Goal: Understand process/instructions

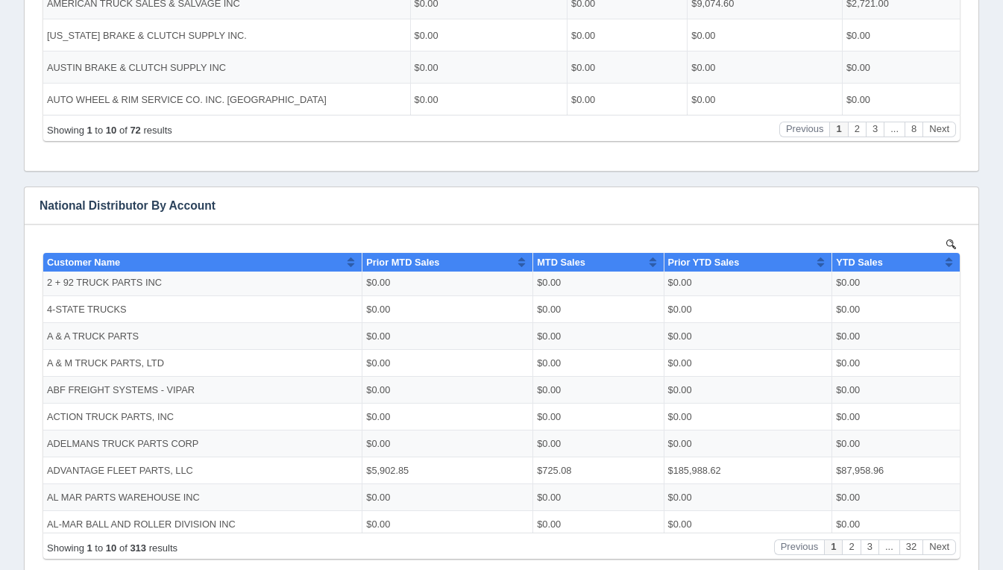
scroll to position [3, 0]
click at [936, 547] on button "Next" at bounding box center [939, 546] width 34 height 16
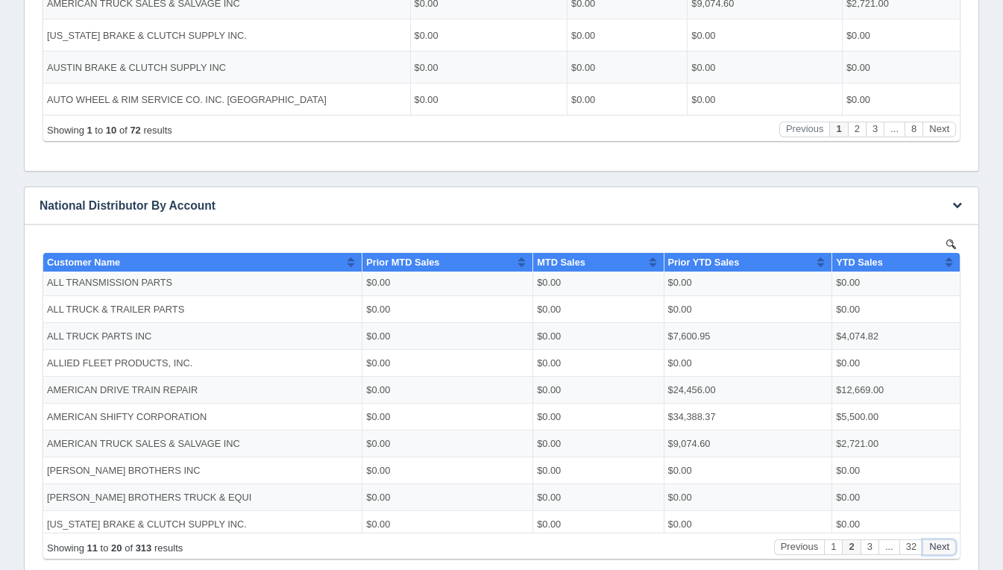
click at [936, 547] on button "Next" at bounding box center [939, 546] width 34 height 16
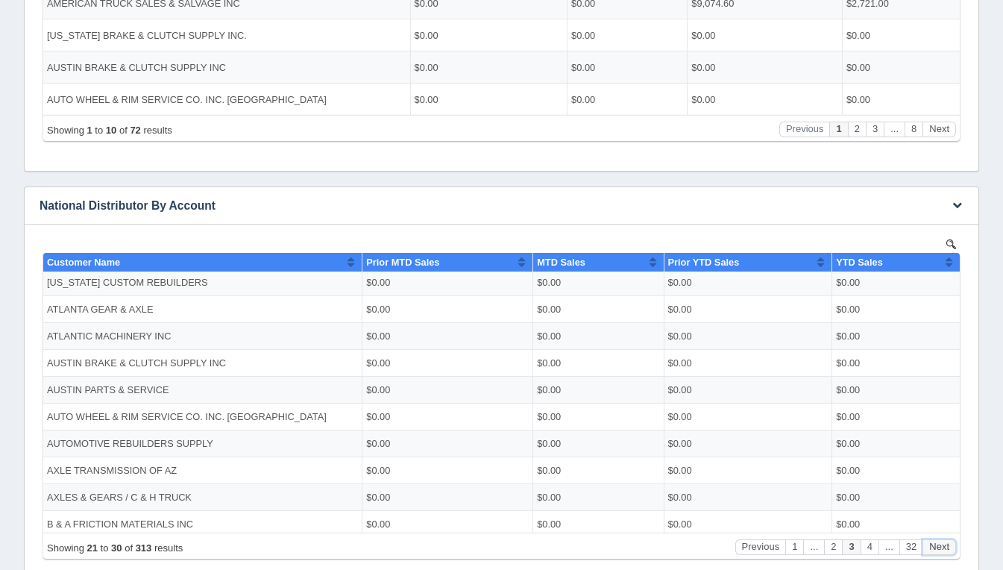
click at [936, 547] on button "Next" at bounding box center [939, 546] width 34 height 16
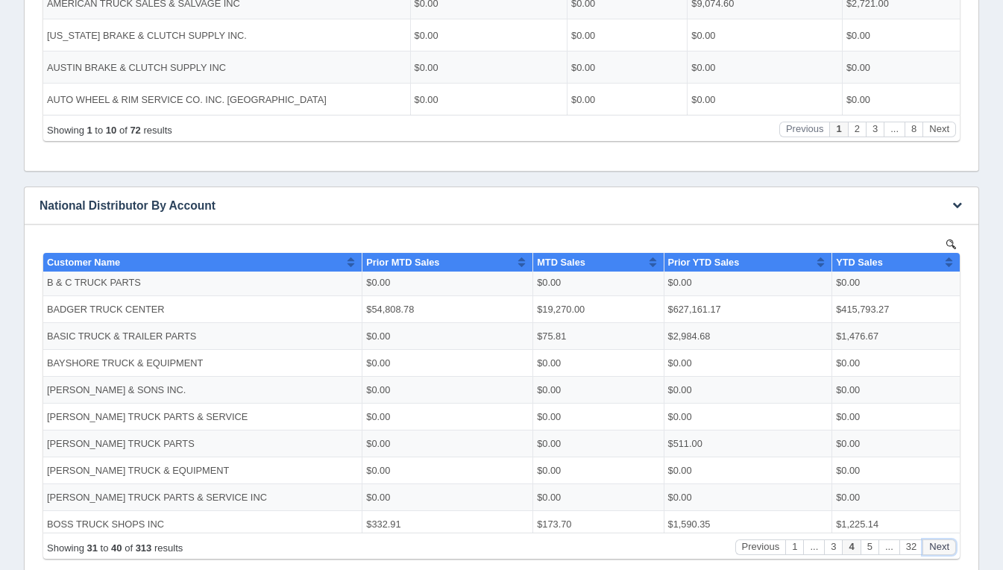
click at [936, 547] on button "Next" at bounding box center [939, 546] width 34 height 16
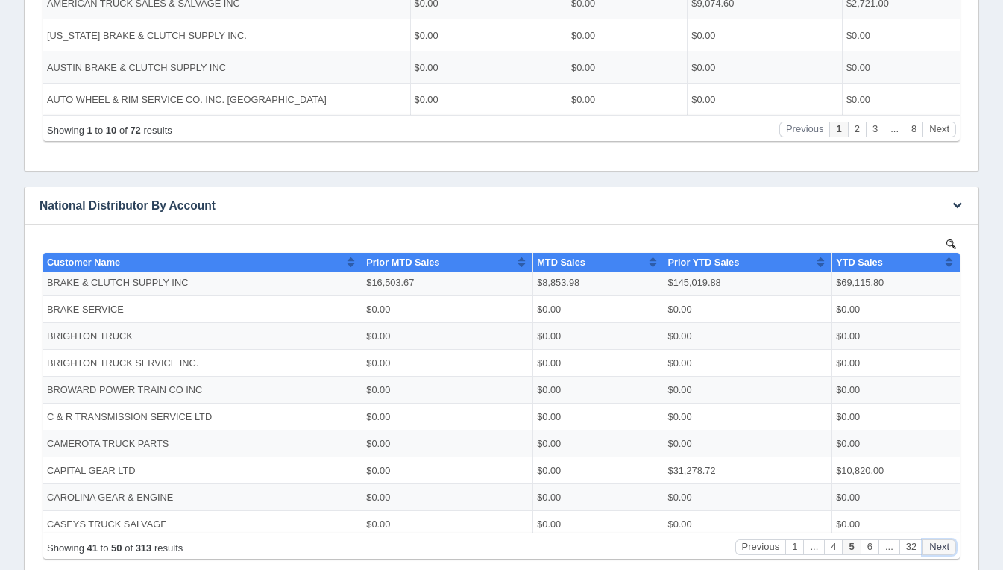
click at [936, 547] on button "Next" at bounding box center [939, 546] width 34 height 16
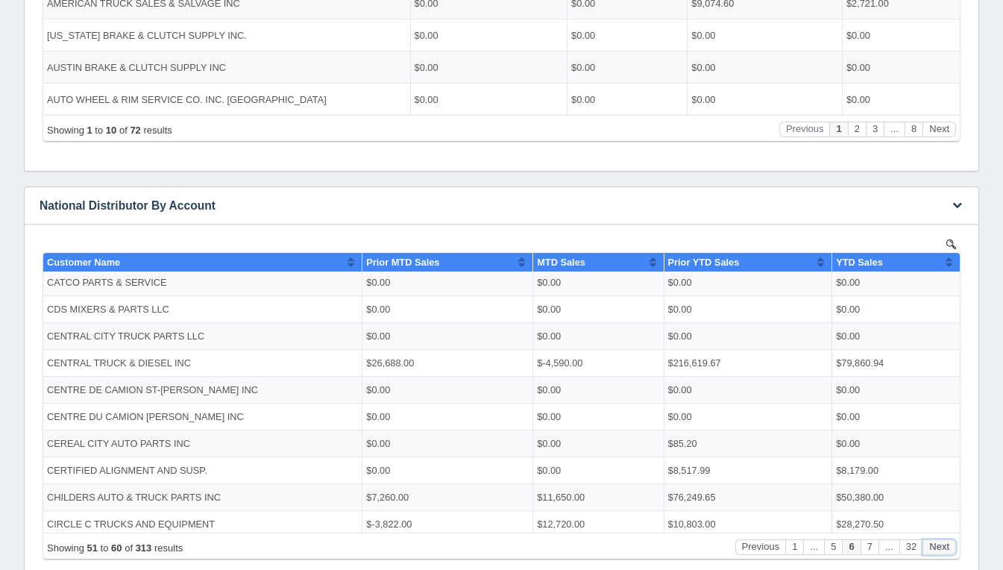
click at [936, 547] on button "Next" at bounding box center [939, 546] width 34 height 16
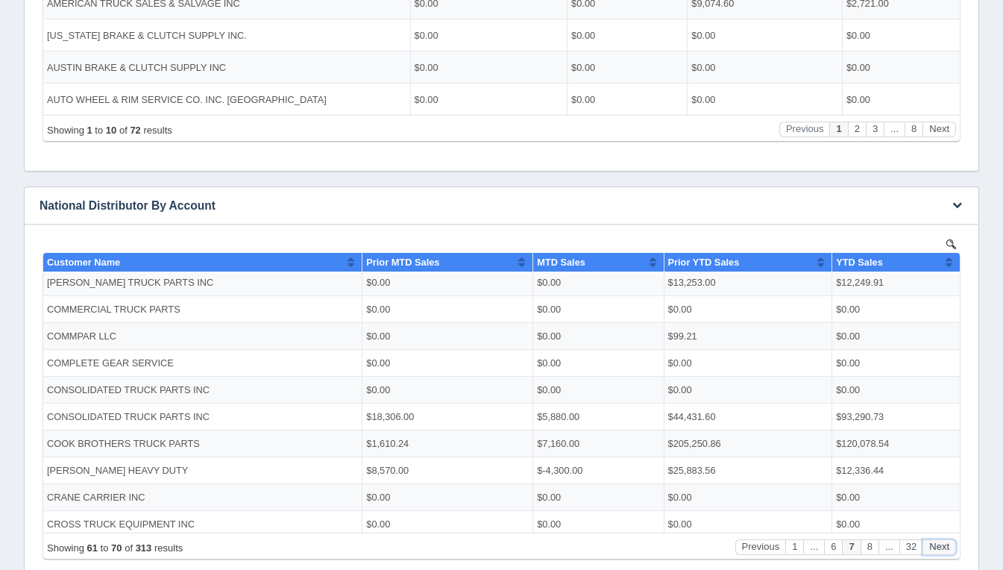
click at [936, 547] on button "Next" at bounding box center [939, 546] width 34 height 16
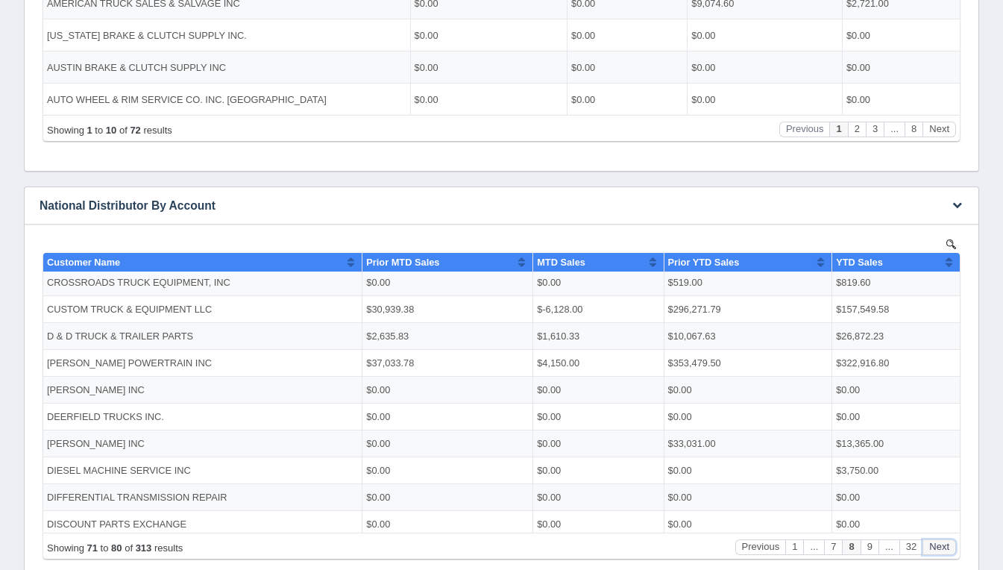
click at [936, 547] on button "Next" at bounding box center [939, 546] width 34 height 16
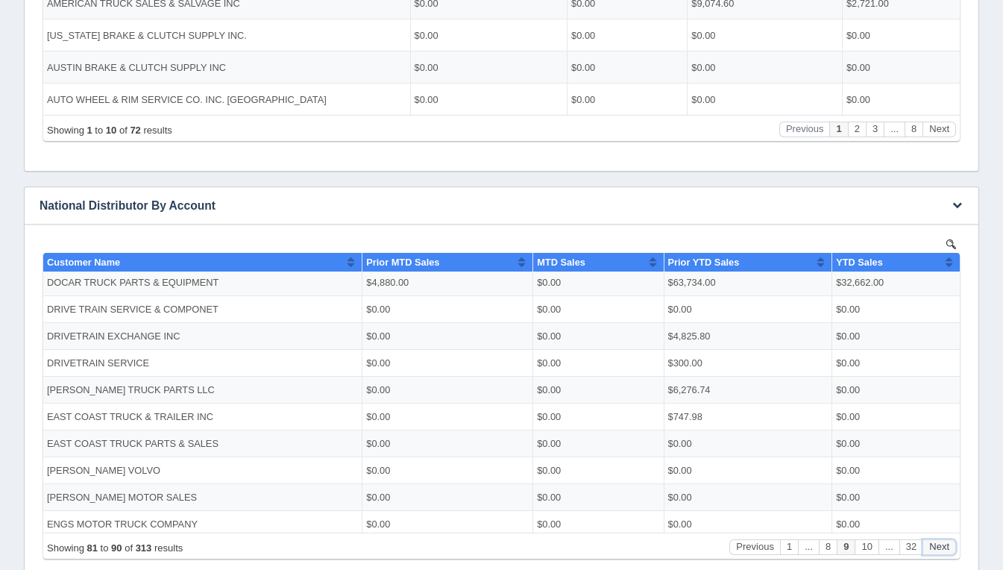
click at [936, 547] on button "Next" at bounding box center [939, 546] width 34 height 16
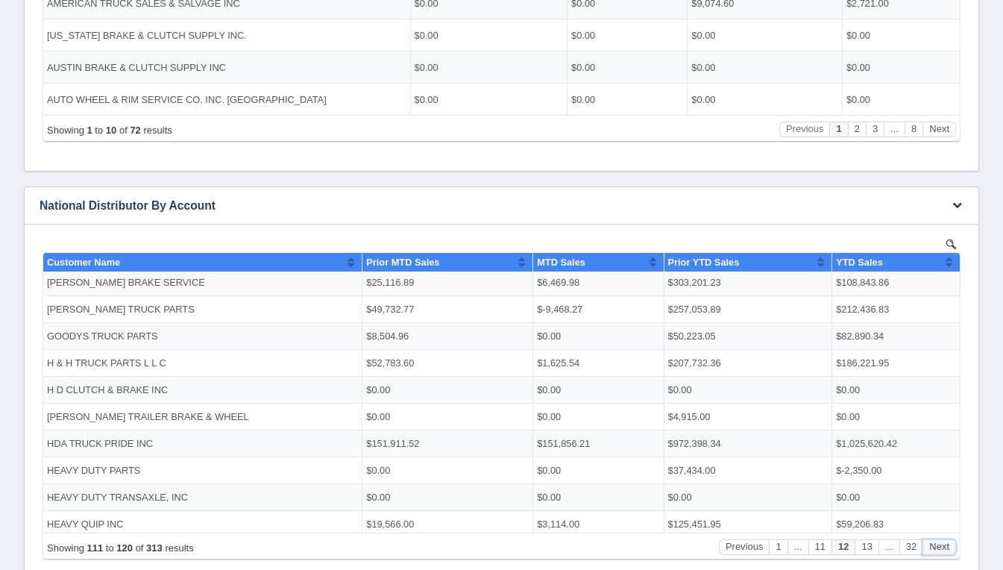
click at [936, 547] on button "Next" at bounding box center [939, 546] width 34 height 16
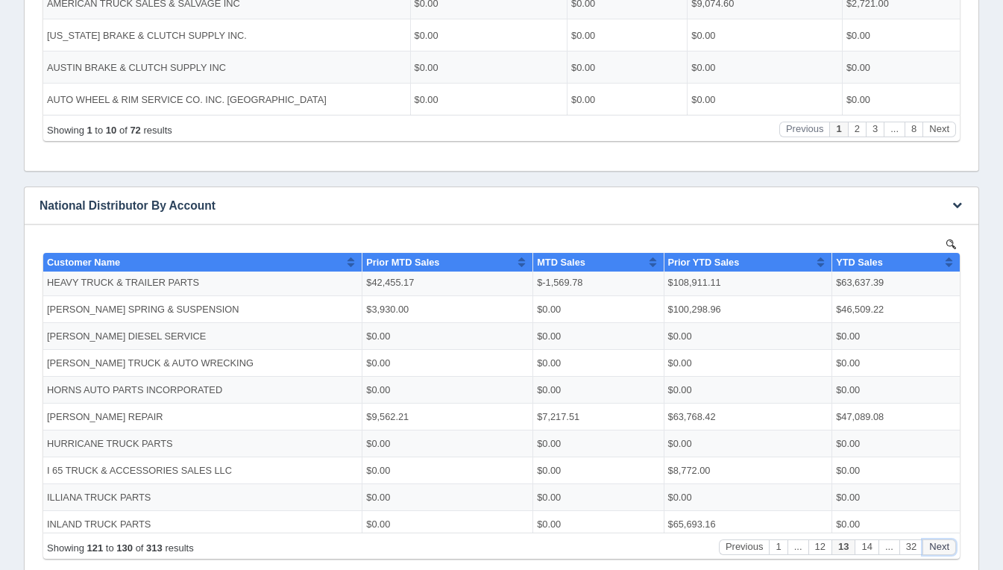
click at [936, 547] on button "Next" at bounding box center [939, 546] width 34 height 16
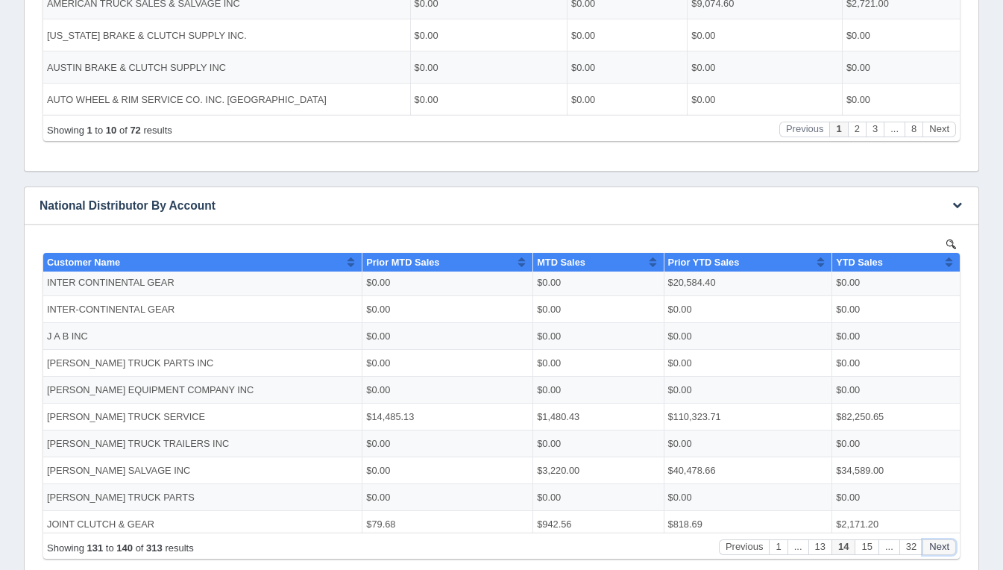
click at [936, 547] on button "Next" at bounding box center [939, 546] width 34 height 16
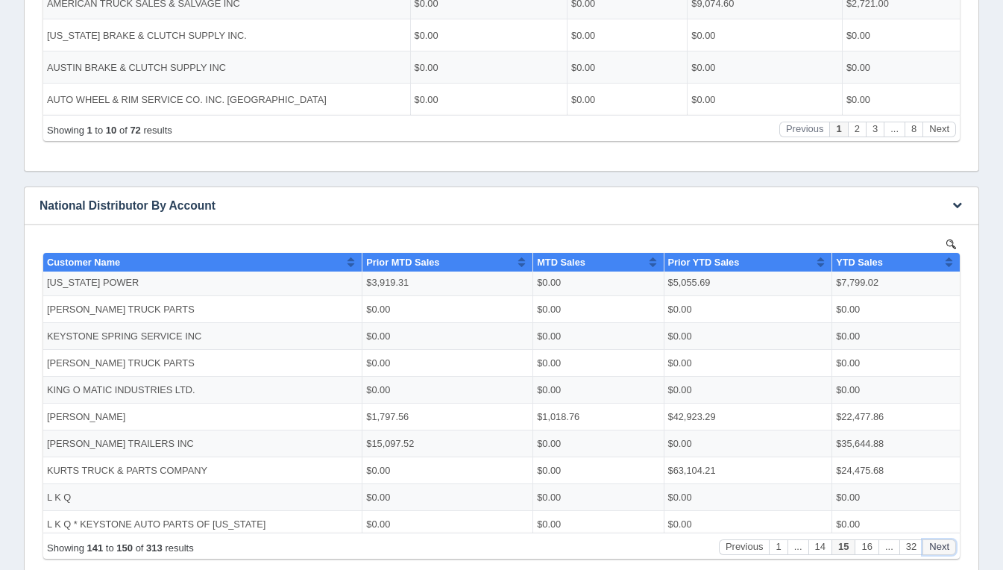
click at [936, 547] on button "Next" at bounding box center [939, 546] width 34 height 16
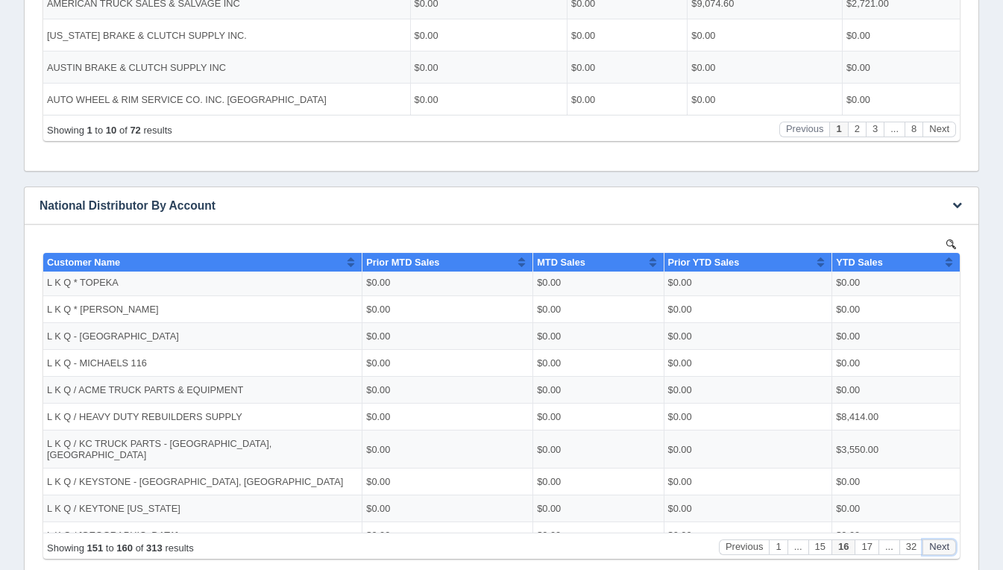
click at [936, 547] on button "Next" at bounding box center [939, 546] width 34 height 16
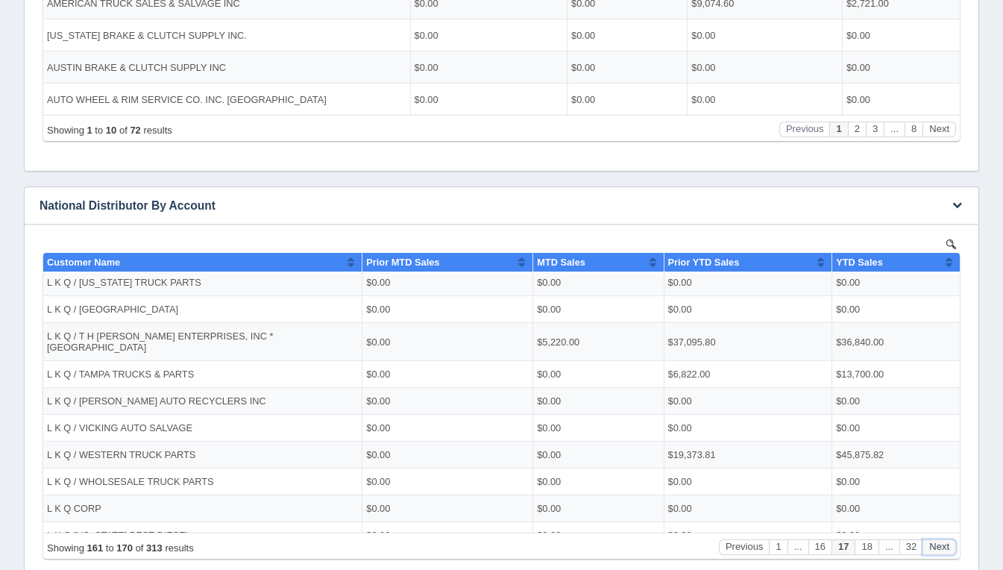
click at [936, 547] on button "Next" at bounding box center [939, 546] width 34 height 16
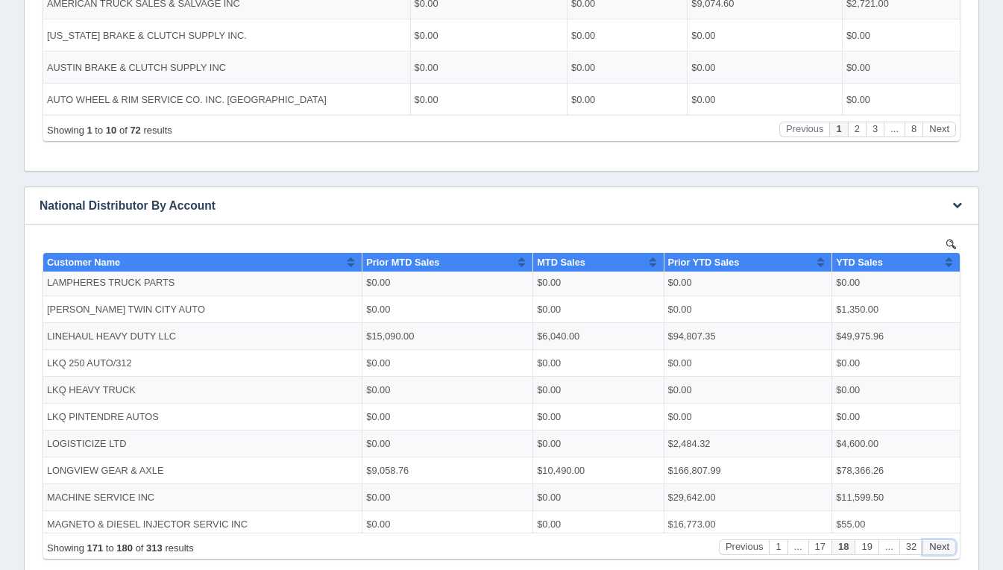
click at [936, 547] on button "Next" at bounding box center [939, 546] width 34 height 16
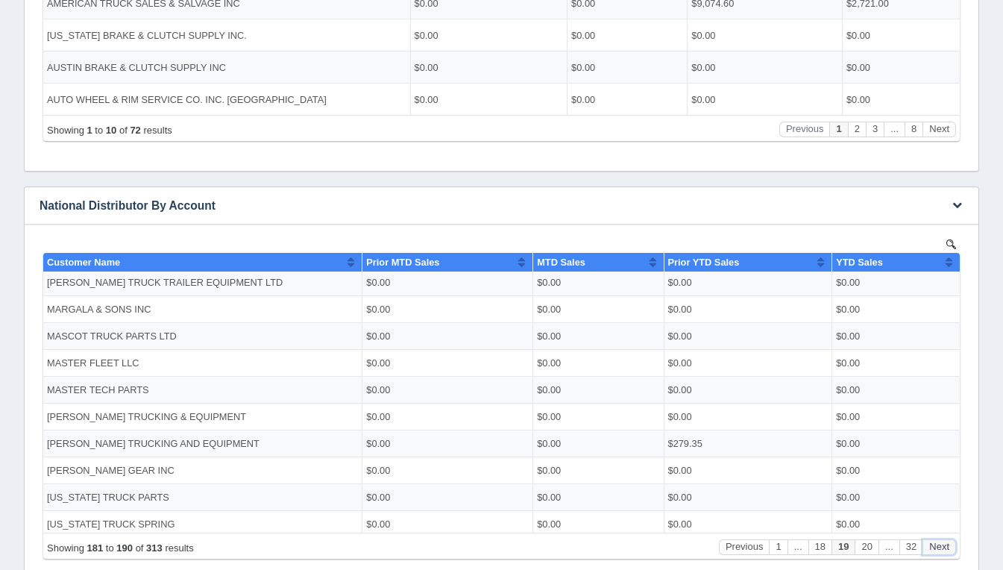
click at [936, 547] on button "Next" at bounding box center [939, 546] width 34 height 16
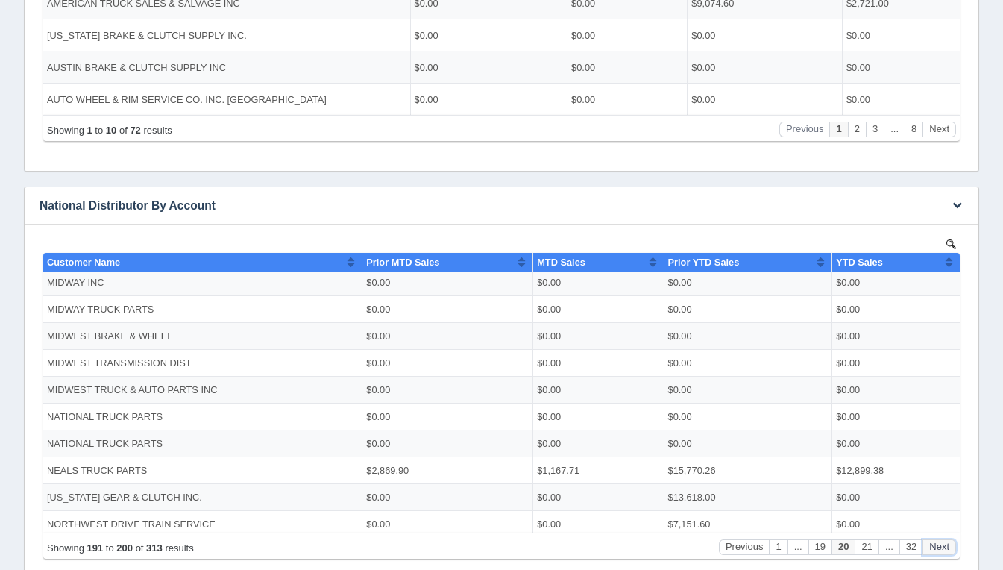
click at [936, 547] on button "Next" at bounding box center [939, 546] width 34 height 16
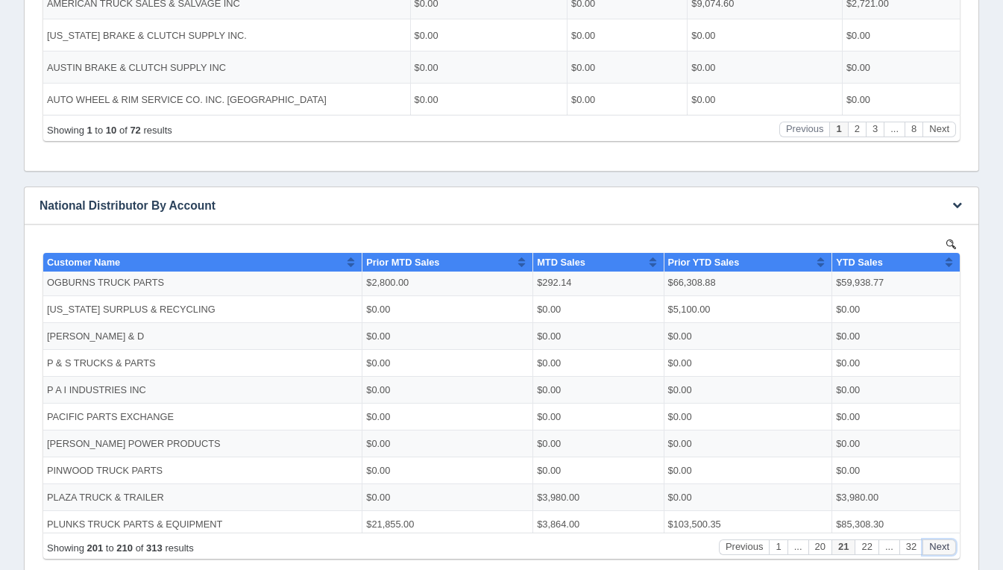
click at [936, 547] on button "Next" at bounding box center [939, 546] width 34 height 16
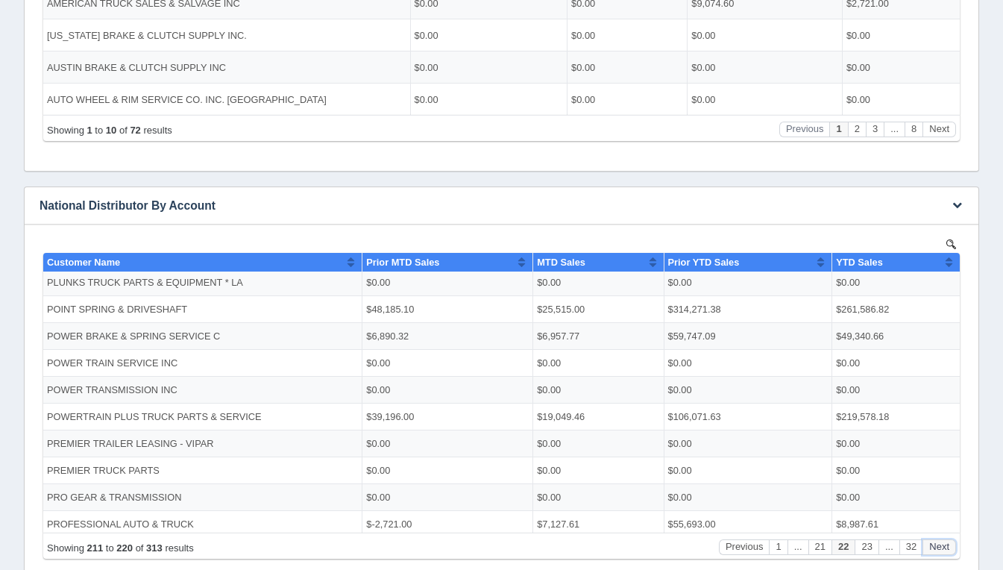
click at [936, 547] on button "Next" at bounding box center [939, 546] width 34 height 16
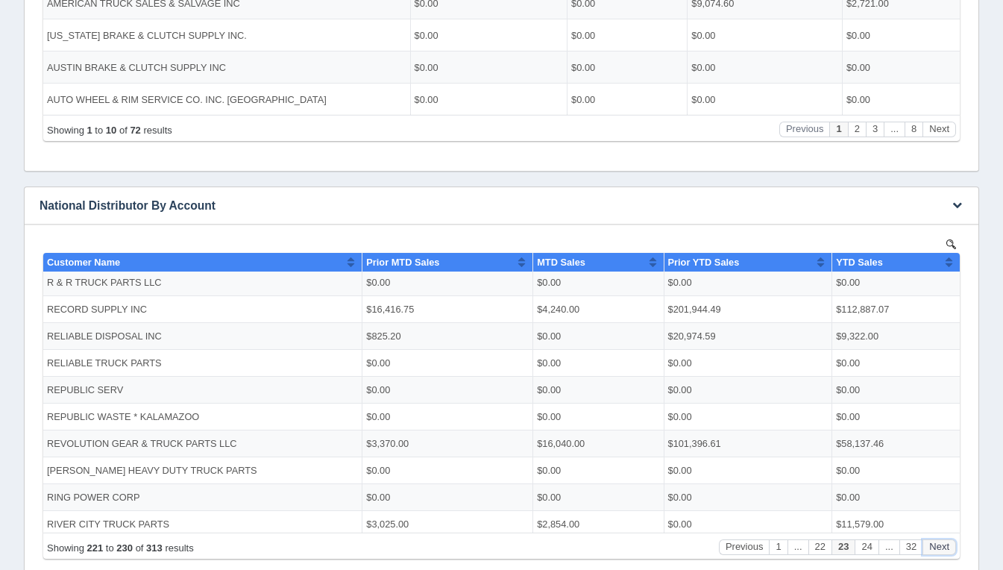
click at [936, 547] on button "Next" at bounding box center [939, 546] width 34 height 16
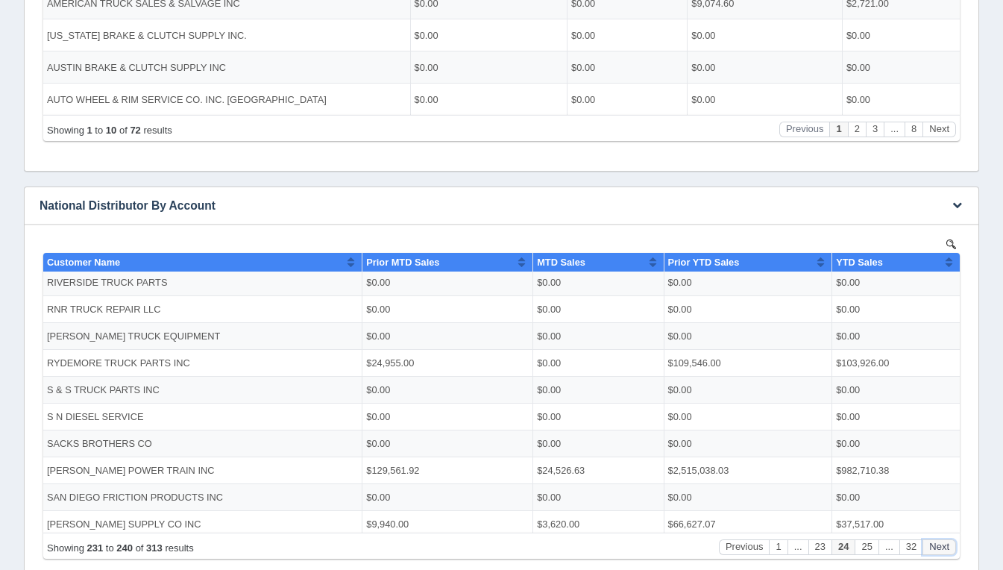
click at [936, 547] on button "Next" at bounding box center [939, 546] width 34 height 16
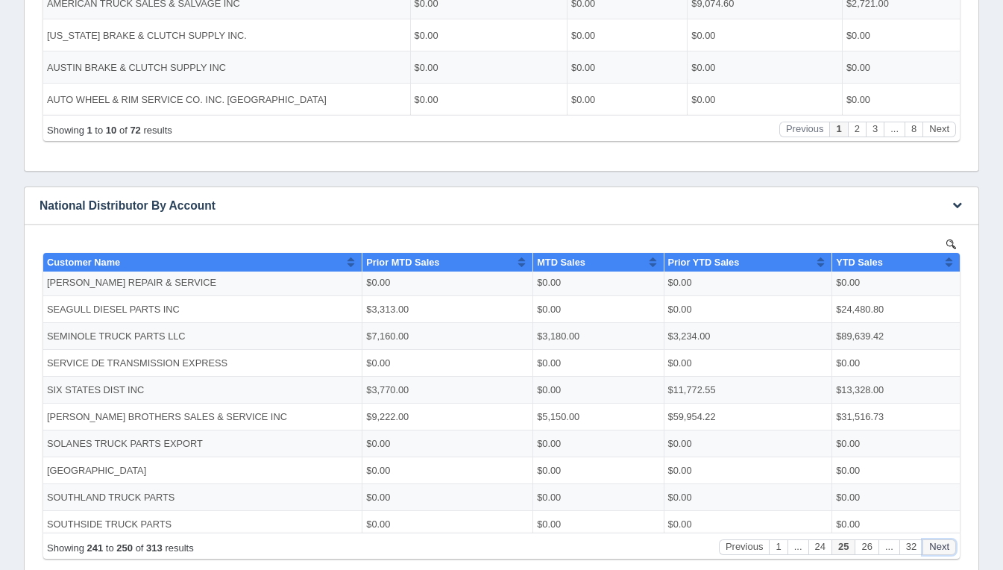
click at [936, 547] on button "Next" at bounding box center [939, 546] width 34 height 16
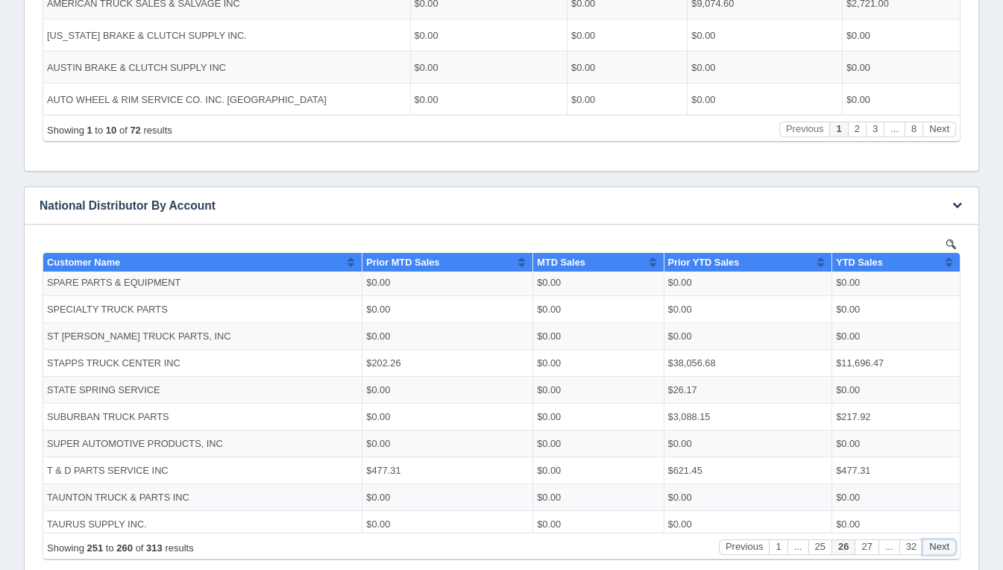
click at [936, 547] on button "Next" at bounding box center [939, 546] width 34 height 16
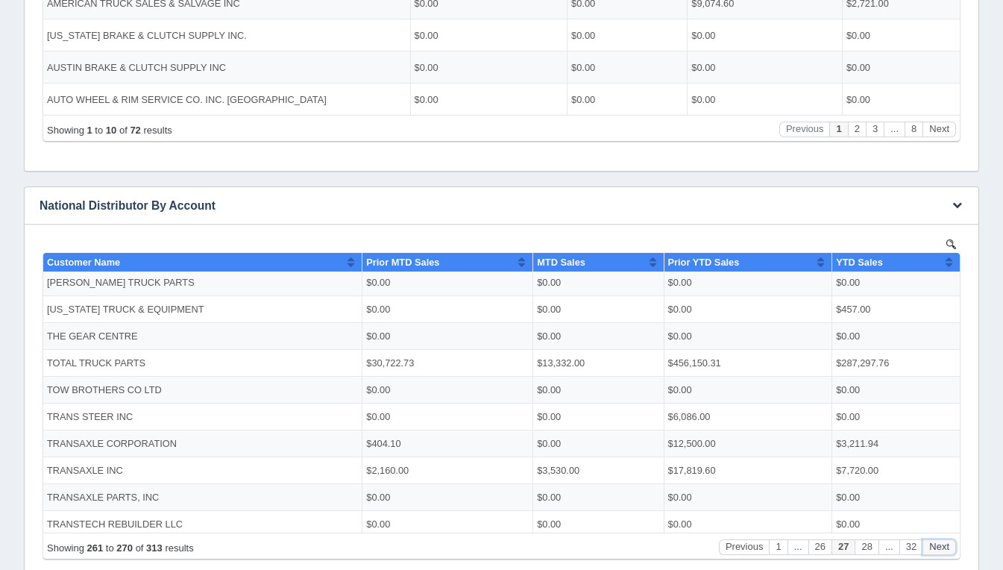
click at [936, 547] on button "Next" at bounding box center [939, 546] width 34 height 16
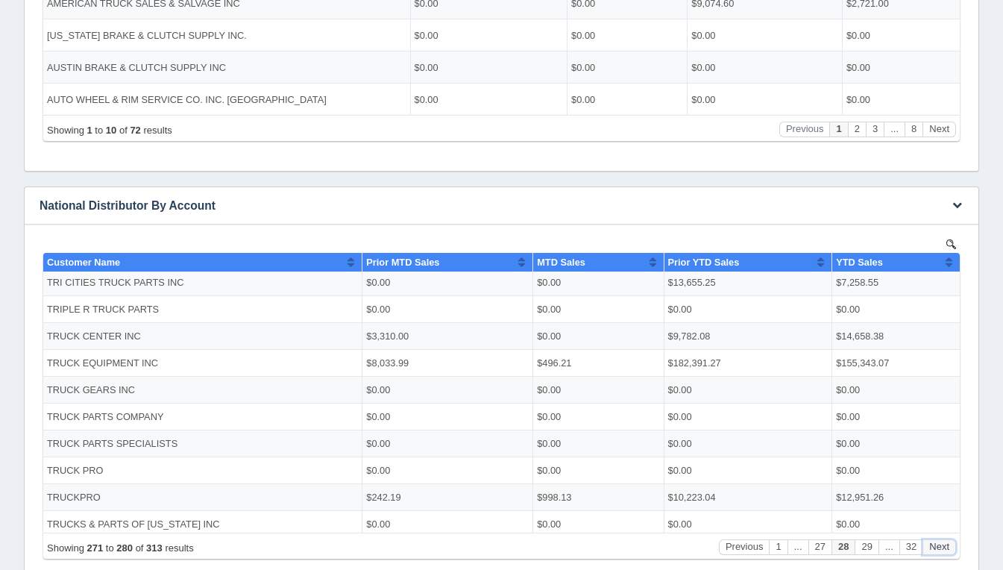
click at [936, 547] on button "Next" at bounding box center [939, 546] width 34 height 16
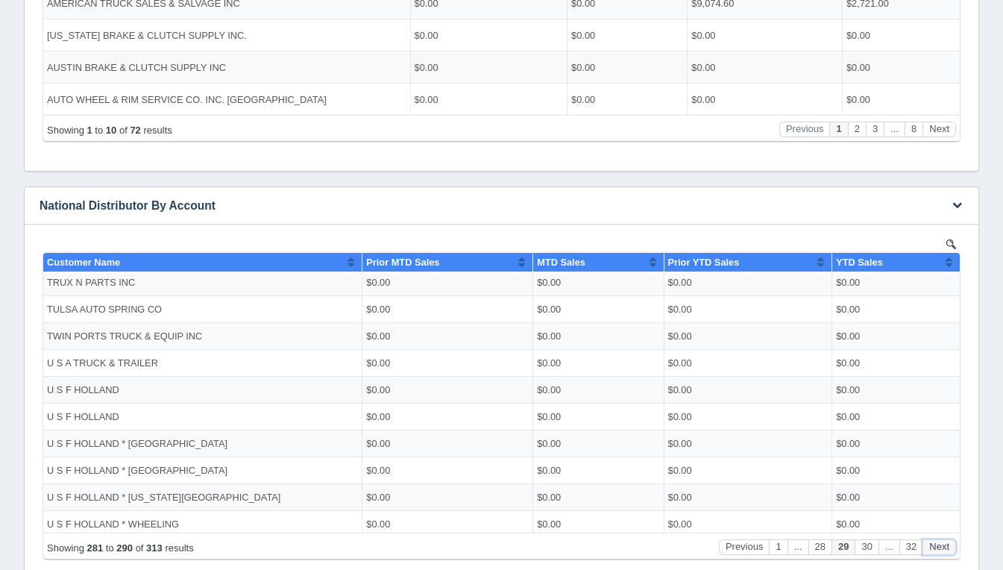
click at [936, 547] on button "Next" at bounding box center [939, 546] width 34 height 16
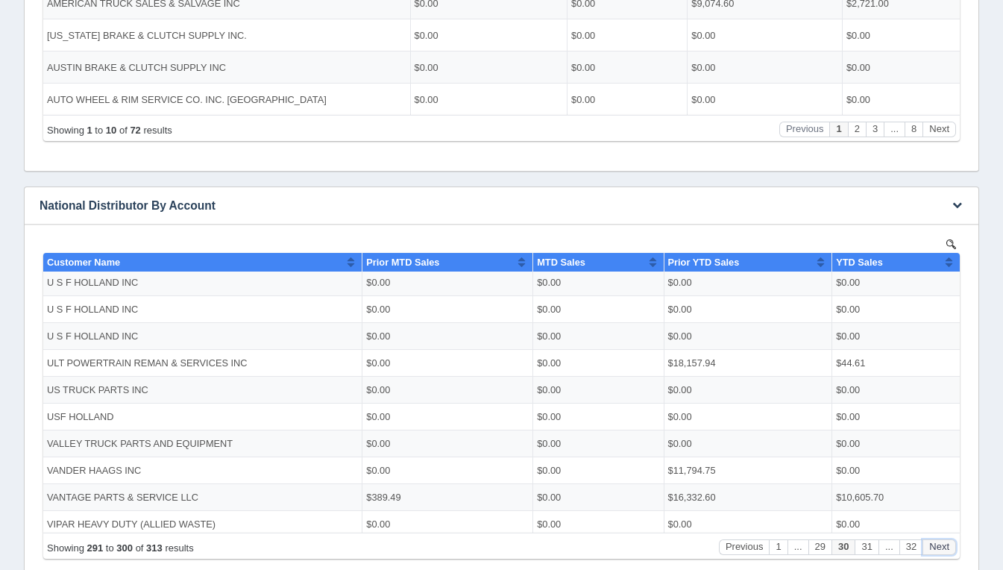
click at [936, 547] on button "Next" at bounding box center [939, 546] width 34 height 16
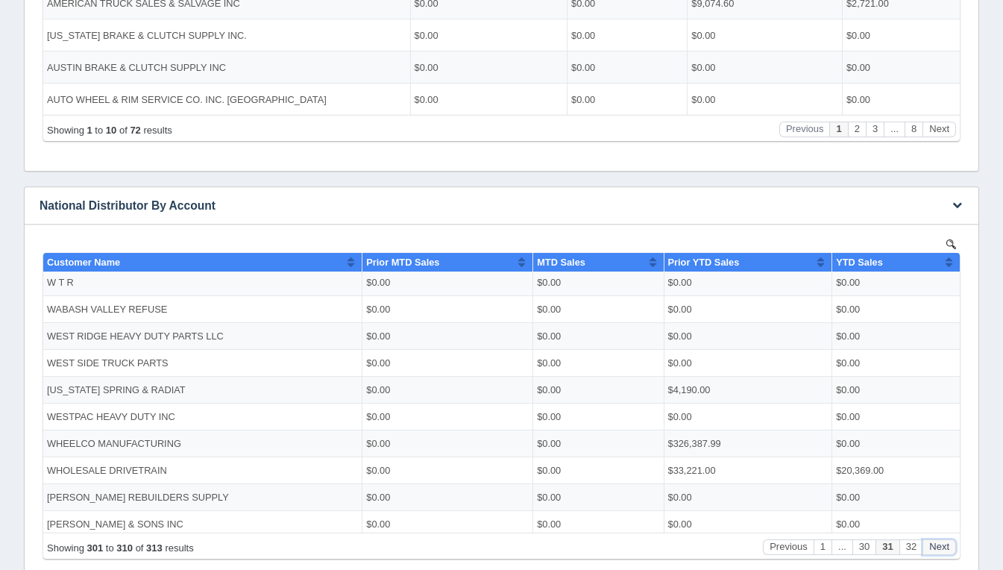
click at [936, 547] on button "Next" at bounding box center [939, 546] width 34 height 16
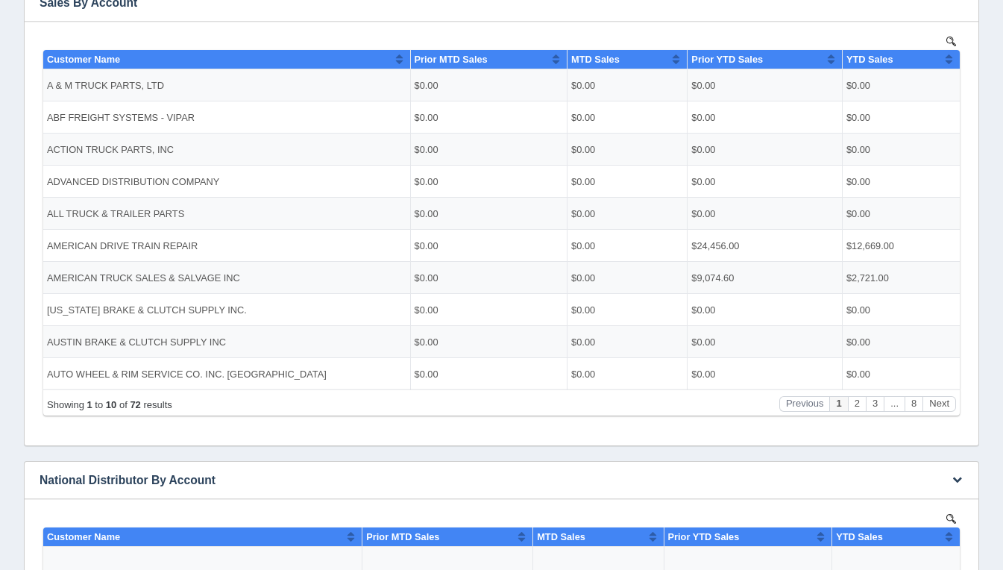
scroll to position [312, 0]
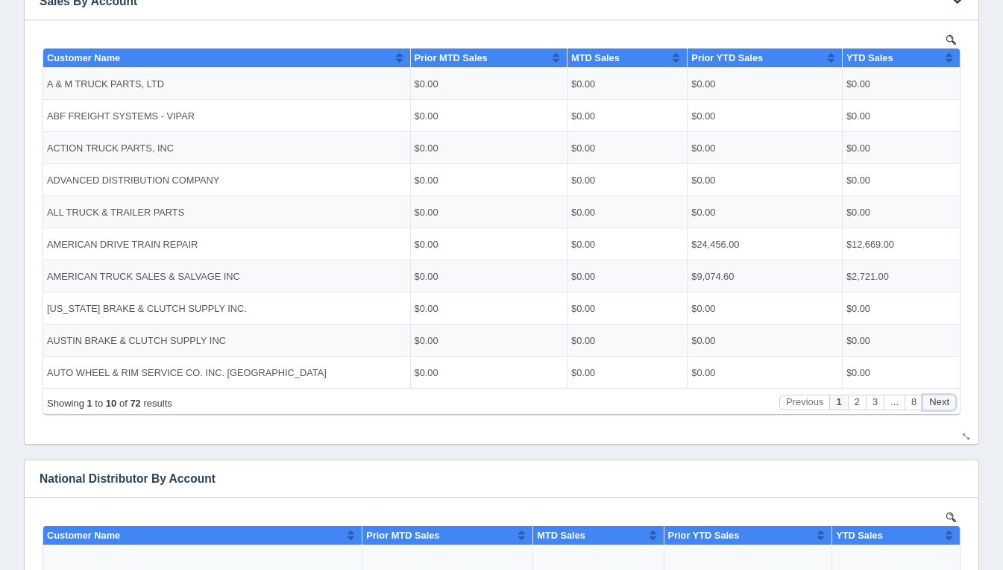
click at [930, 409] on button "Next" at bounding box center [939, 402] width 34 height 16
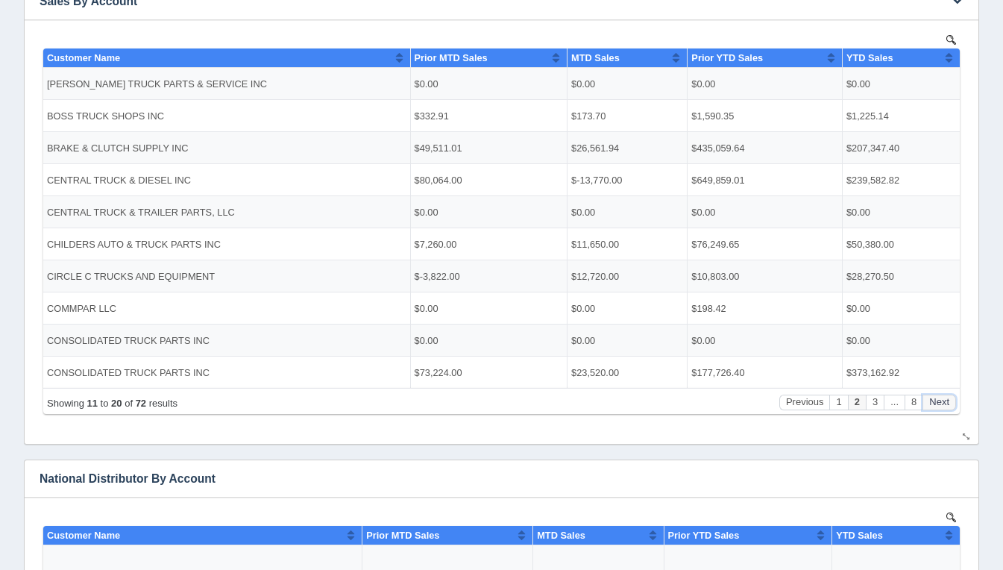
click at [930, 409] on button "Next" at bounding box center [939, 402] width 34 height 16
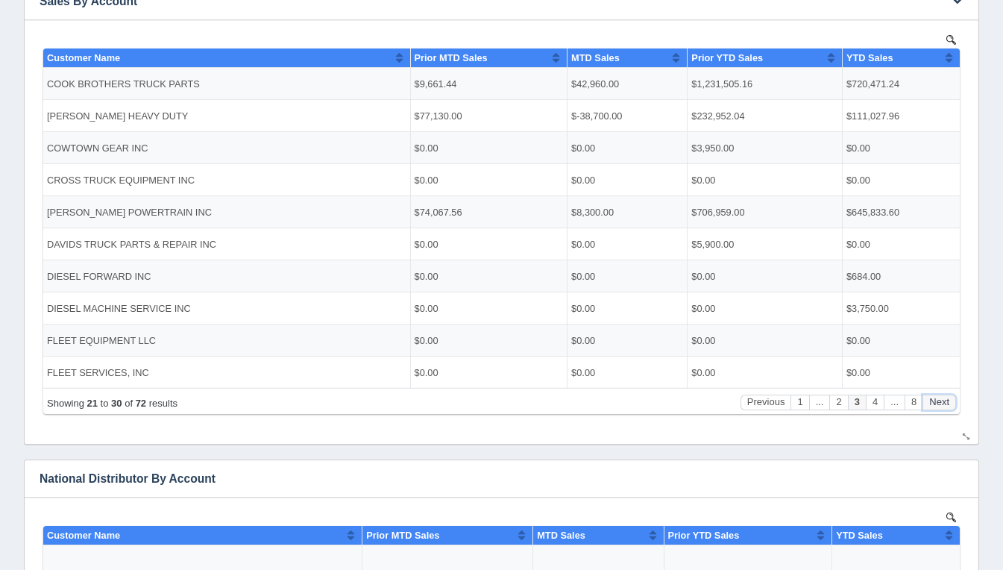
click at [930, 409] on button "Next" at bounding box center [939, 402] width 34 height 16
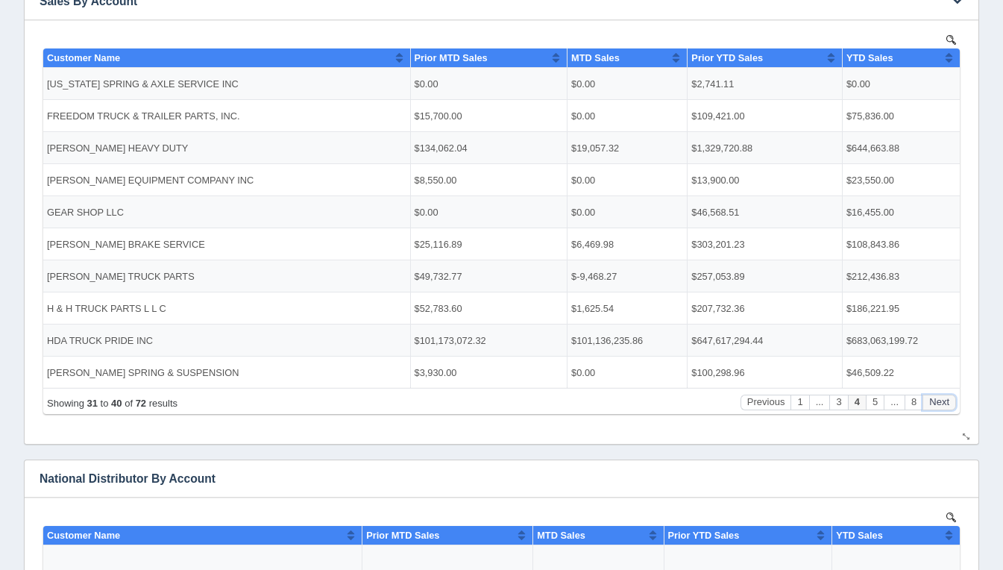
click at [930, 409] on button "Next" at bounding box center [939, 402] width 34 height 16
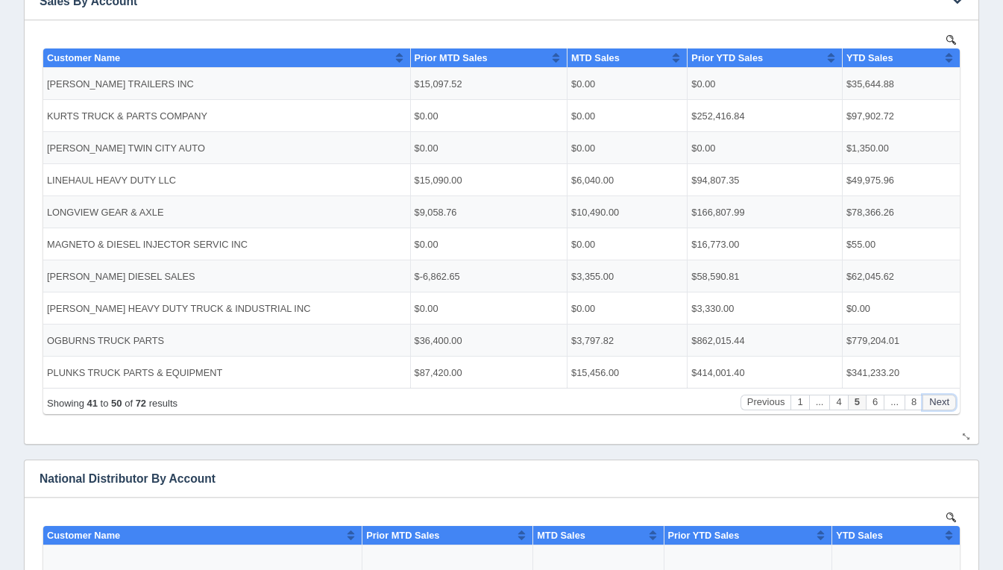
click at [930, 409] on button "Next" at bounding box center [939, 402] width 34 height 16
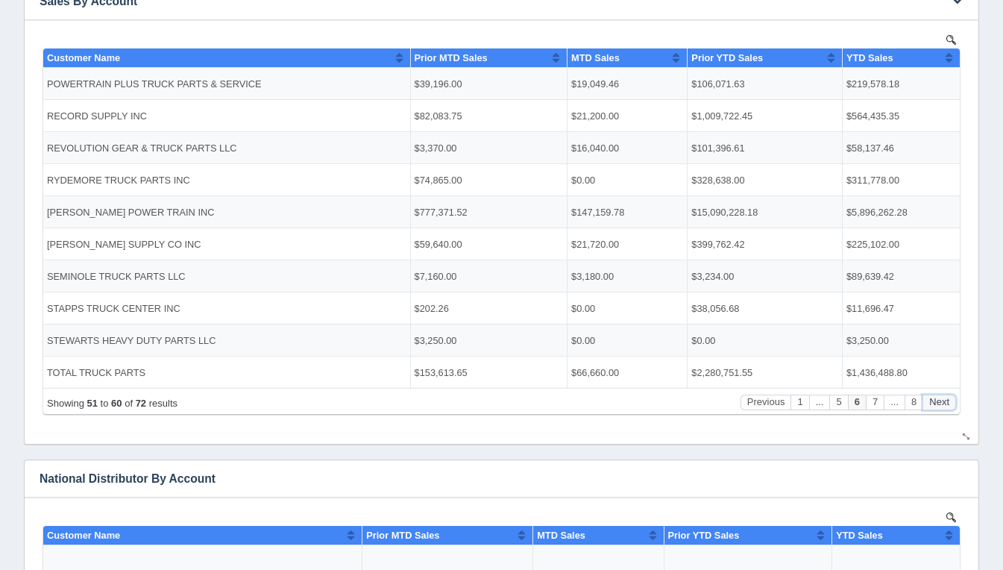
click at [930, 409] on button "Next" at bounding box center [939, 402] width 34 height 16
